Goal: Find specific page/section: Find specific page/section

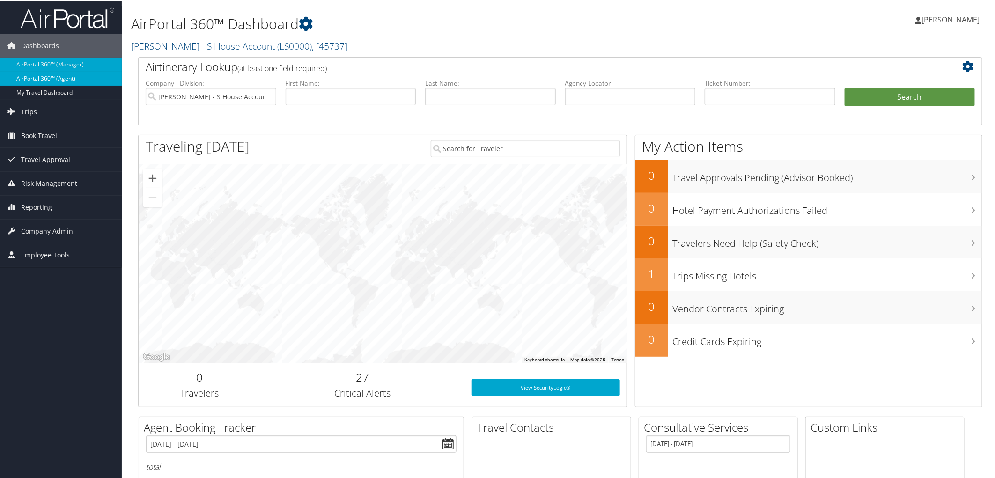
click at [33, 81] on link "AirPortal 360™ (Agent)" at bounding box center [61, 78] width 122 height 14
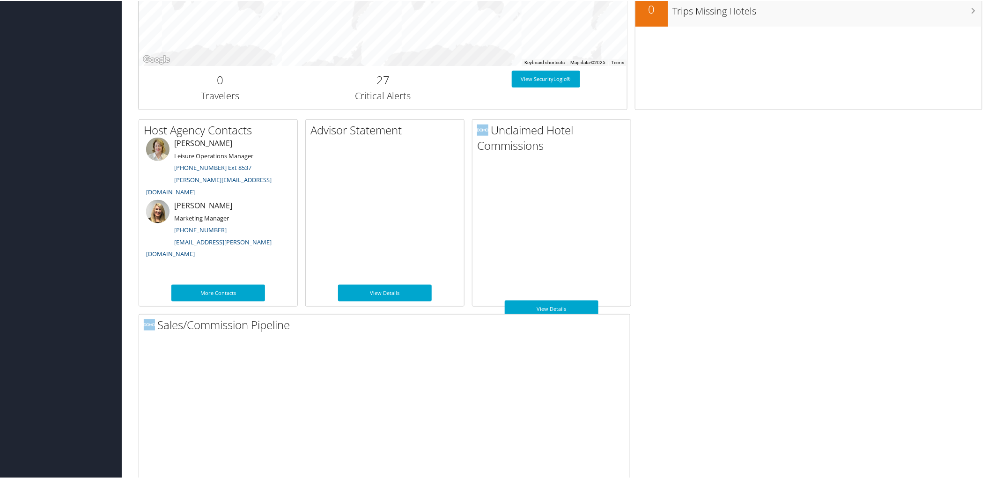
scroll to position [404, 0]
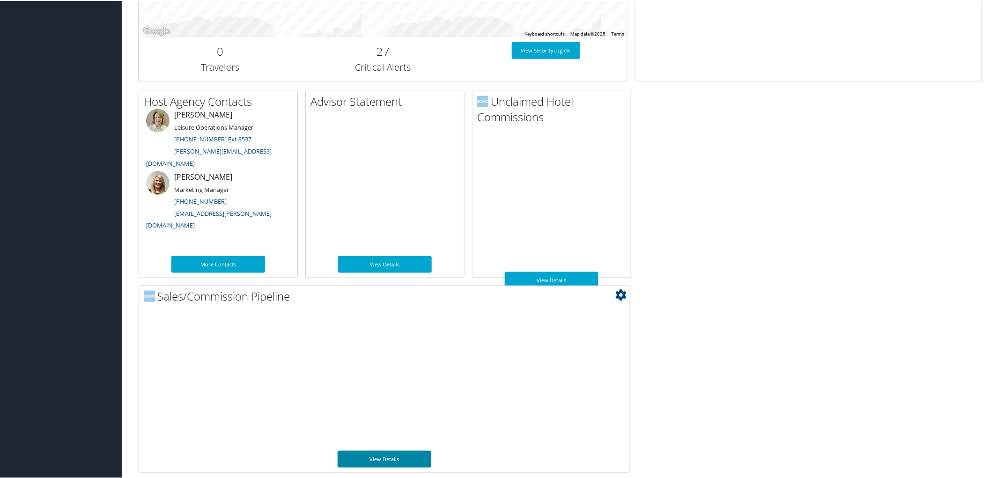
click at [386, 455] on link "View Details" at bounding box center [385, 458] width 94 height 17
